Goal: Task Accomplishment & Management: Manage account settings

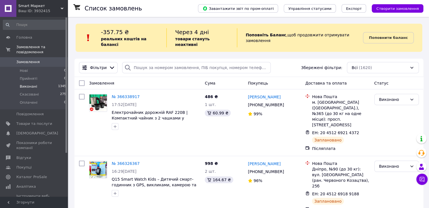
click at [33, 84] on span "Виконані" at bounding box center [28, 86] width 17 height 5
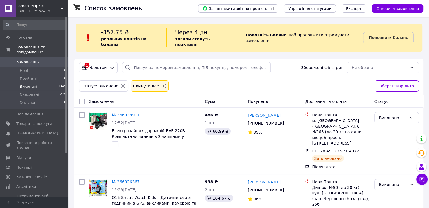
click at [161, 83] on icon at bounding box center [163, 85] width 5 height 5
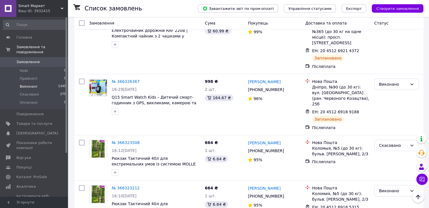
scroll to position [11, 0]
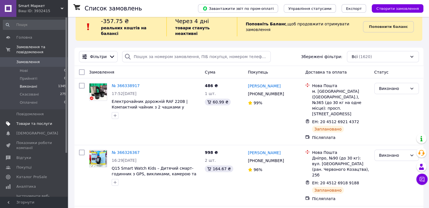
click at [33, 121] on span "Товари та послуги" at bounding box center [34, 123] width 36 height 5
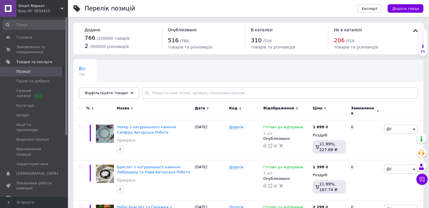
click at [124, 98] on div "Відфільтруйте товари" at bounding box center [109, 92] width 60 height 11
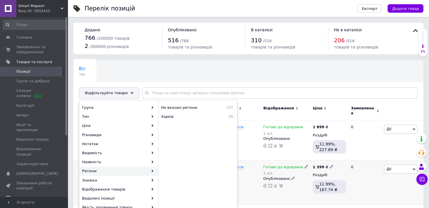
click at [260, 165] on div "Додати" at bounding box center [244, 167] width 31 height 5
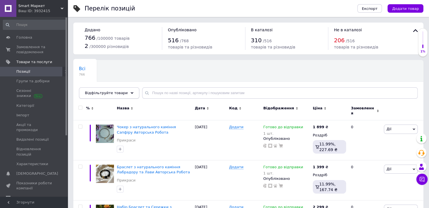
click at [111, 92] on span "Відфільтруйте товари" at bounding box center [106, 93] width 43 height 4
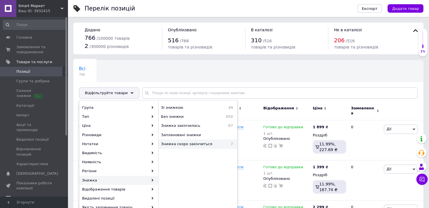
click at [188, 146] on span "Знижка скоро закінчиться" at bounding box center [193, 144] width 65 height 5
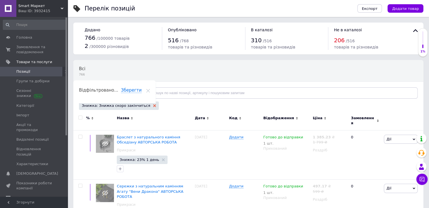
click at [153, 106] on use at bounding box center [154, 105] width 3 height 3
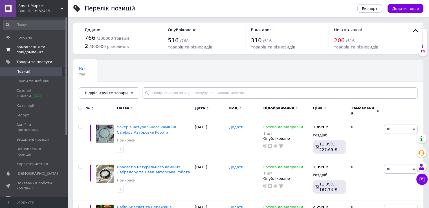
click at [27, 54] on span "Замовлення та повідомлення" at bounding box center [34, 50] width 36 height 10
